Goal: Check status: Check status

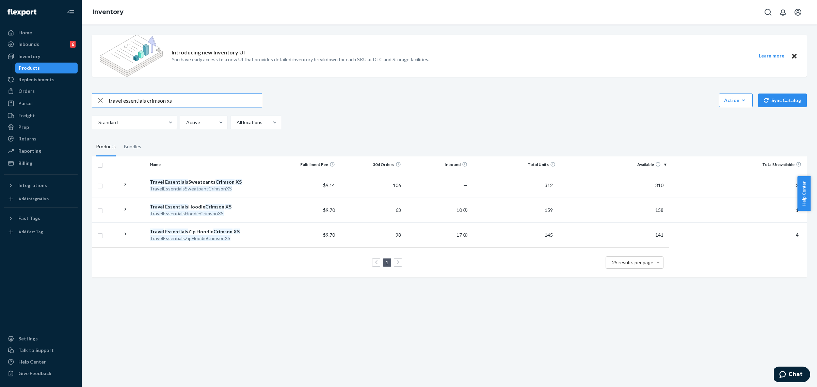
drag, startPoint x: 27, startPoint y: 91, endPoint x: 153, endPoint y: 100, distance: 126.3
click at [27, 91] on div "Orders" at bounding box center [26, 91] width 16 height 7
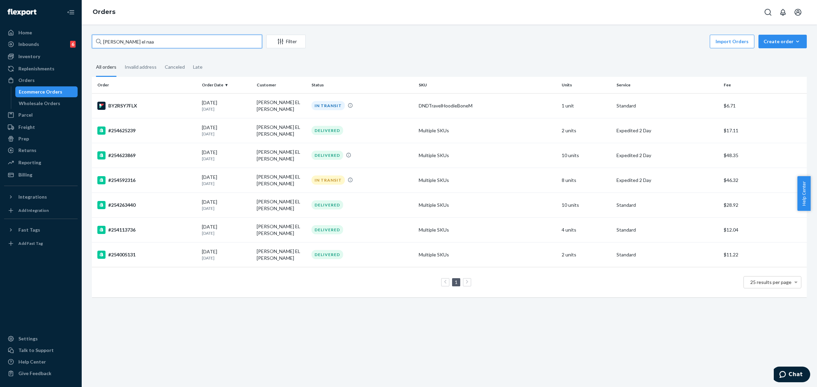
click at [134, 44] on input "[PERSON_NAME] el naa" at bounding box center [177, 42] width 170 height 14
click at [133, 44] on input "[PERSON_NAME] el naa" at bounding box center [177, 42] width 170 height 14
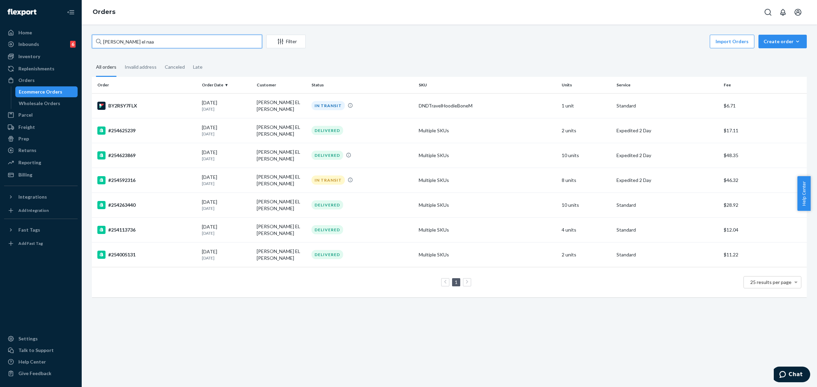
paste input "253576288"
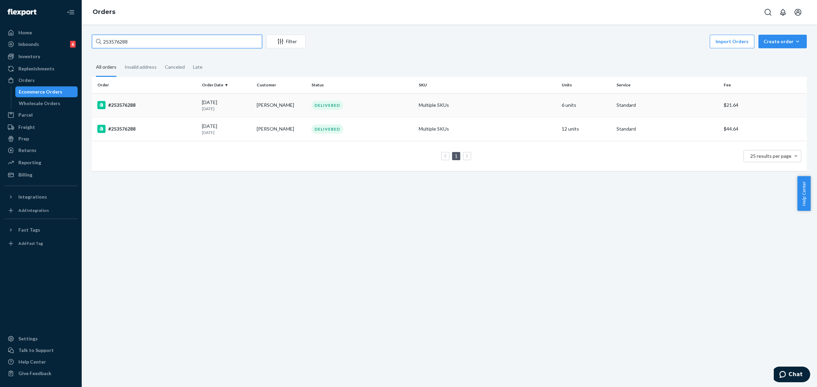
type input "253576288"
click at [163, 102] on div "#253576288" at bounding box center [146, 105] width 99 height 8
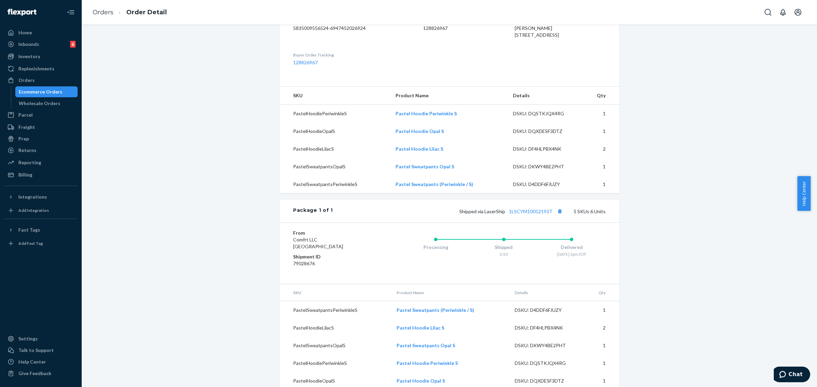
scroll to position [211, 0]
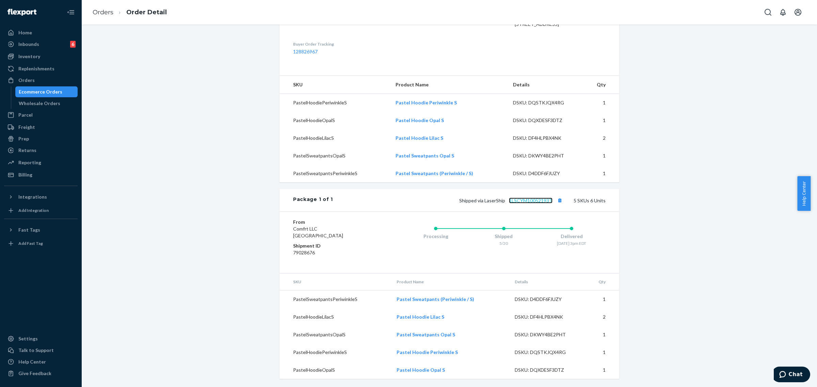
click at [524, 202] on link "1LSCYM10052193T" at bounding box center [531, 201] width 44 height 6
